Goal: Task Accomplishment & Management: Manage account settings

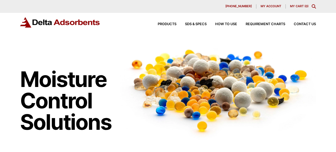
click at [266, 7] on span "My account" at bounding box center [271, 6] width 21 height 3
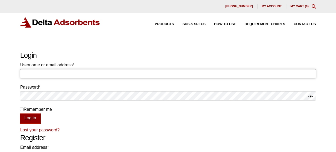
click at [22, 75] on input "Username or email address * Required" at bounding box center [168, 73] width 296 height 9
type input "[EMAIL_ADDRESS][DOMAIN_NAME]"
click at [30, 118] on button "Log in" at bounding box center [30, 118] width 20 height 10
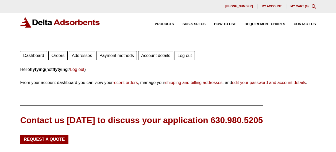
click at [58, 56] on link "Orders" at bounding box center [57, 55] width 19 height 9
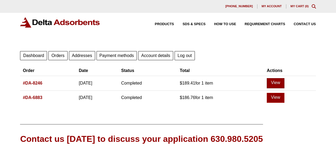
click at [280, 84] on link "View" at bounding box center [276, 83] width 18 height 10
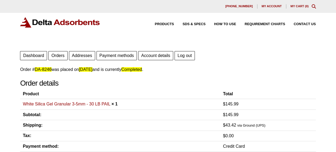
click at [37, 58] on link "Dashboard" at bounding box center [33, 55] width 27 height 9
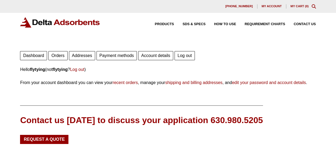
click at [129, 83] on link "recent orders" at bounding box center [125, 82] width 25 height 5
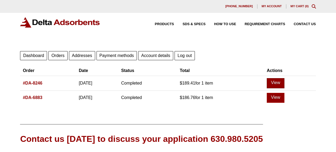
click at [278, 82] on link "View" at bounding box center [276, 83] width 18 height 10
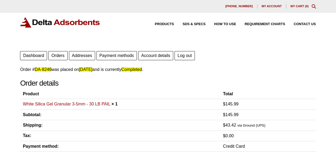
click at [270, 6] on span "My account" at bounding box center [272, 6] width 20 height 3
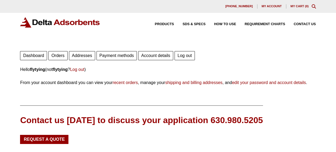
click at [83, 69] on link "Log out" at bounding box center [77, 69] width 14 height 5
